Goal: Contribute content: Add original content to the website for others to see

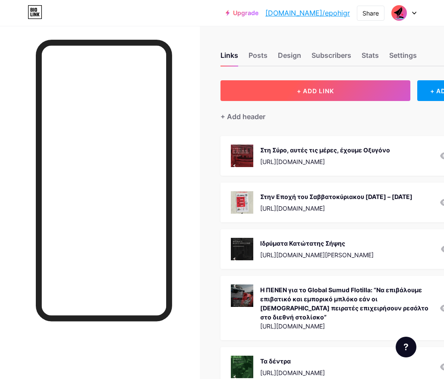
click at [293, 88] on button "+ ADD LINK" at bounding box center [315, 90] width 190 height 21
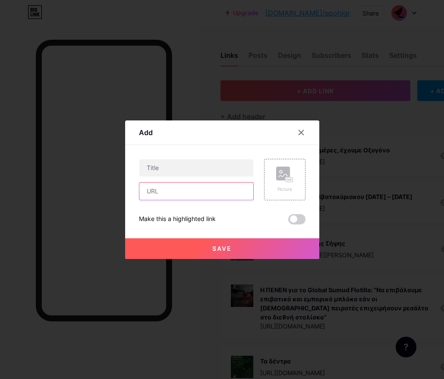
click at [154, 196] on input "text" at bounding box center [196, 190] width 114 height 17
click at [174, 188] on input "text" at bounding box center [196, 190] width 114 height 17
paste input "[URL][DOMAIN_NAME]"
type input "[URL][DOMAIN_NAME]"
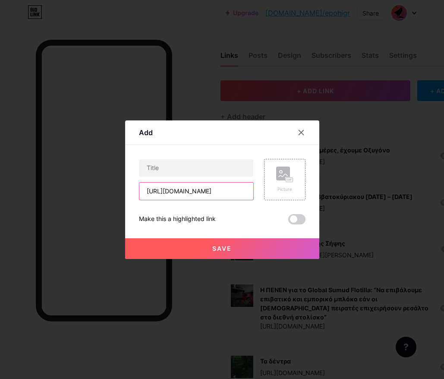
scroll to position [0, 0]
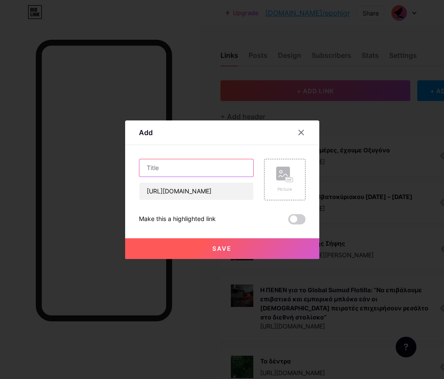
click at [162, 167] on input "text" at bounding box center [196, 167] width 114 height 17
paste input "[PERSON_NAME] σε ρόλο εμπόρου ψευδαισθήσεων και υπηρέτη των ισχυρών"
type input "[PERSON_NAME] σε ρόλο εμπόρου ψευδαισθήσεων και υπηρέτη των ισχυρών"
click at [282, 176] on icon at bounding box center [283, 175] width 9 height 3
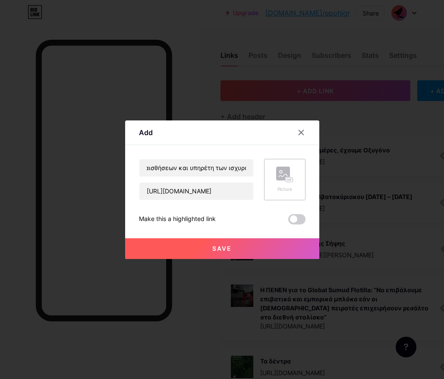
scroll to position [0, 0]
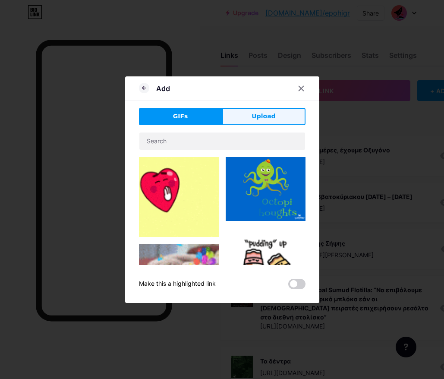
click at [252, 116] on button "Upload" at bounding box center [263, 116] width 83 height 17
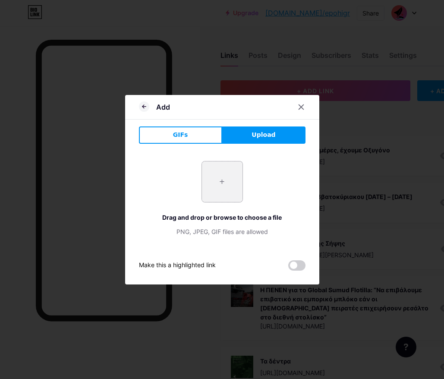
click at [220, 182] on input "file" at bounding box center [222, 181] width 41 height 41
type input "C:\fakepath\sh_09.09.25_1.png"
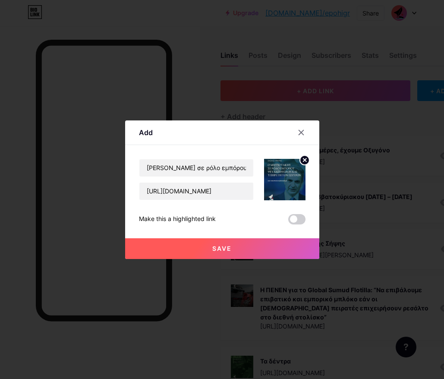
click at [218, 249] on span "Save" at bounding box center [221, 248] width 19 height 7
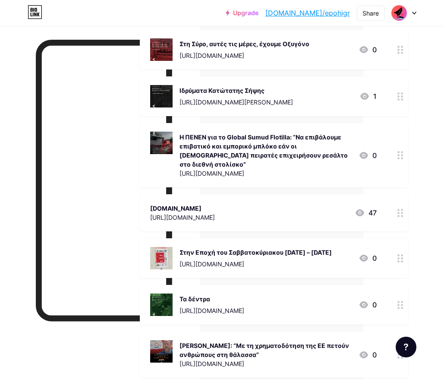
scroll to position [160, 81]
